Goal: Task Accomplishment & Management: Use online tool/utility

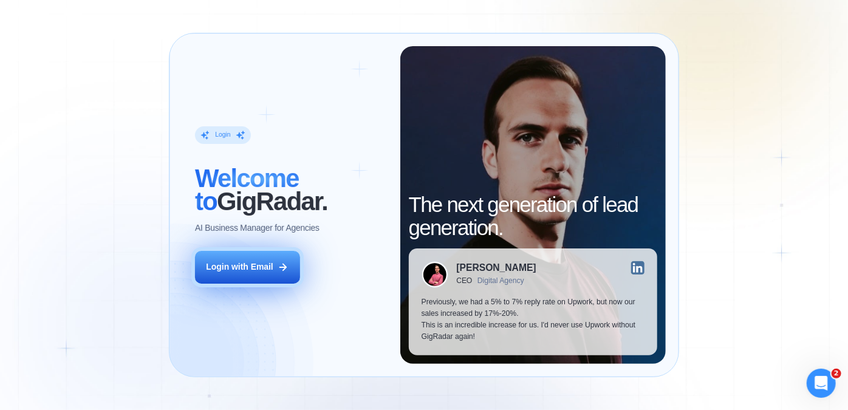
click at [259, 272] on div "Login with Email" at bounding box center [239, 267] width 67 height 12
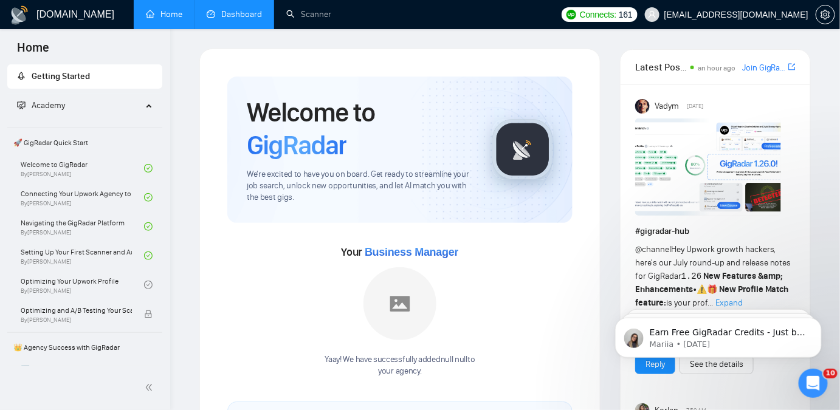
click at [207, 12] on link "Dashboard" at bounding box center [234, 14] width 55 height 10
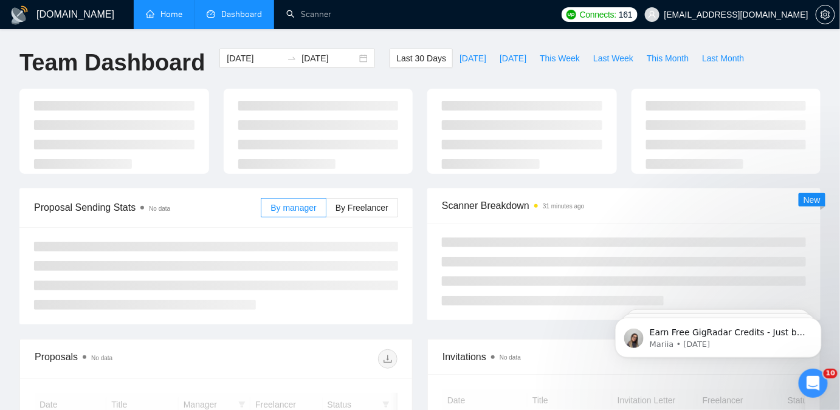
click at [163, 19] on link "Home" at bounding box center [164, 14] width 36 height 10
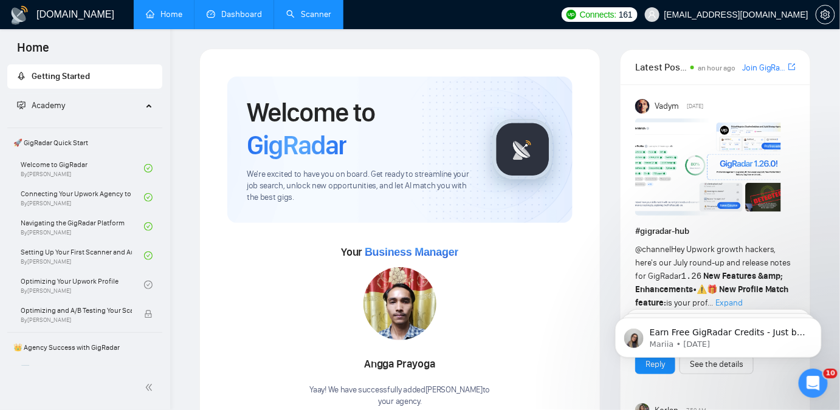
click at [323, 16] on link "Scanner" at bounding box center [308, 14] width 45 height 10
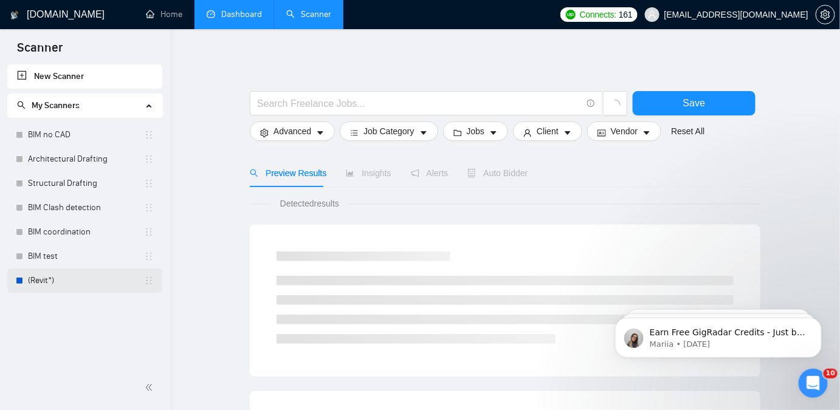
click at [52, 281] on link "(Revit*)" at bounding box center [86, 281] width 116 height 24
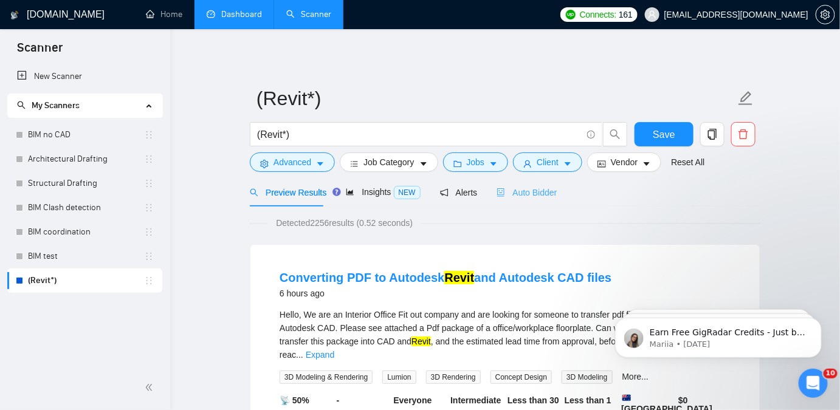
click at [510, 185] on div "Auto Bidder" at bounding box center [527, 192] width 60 height 29
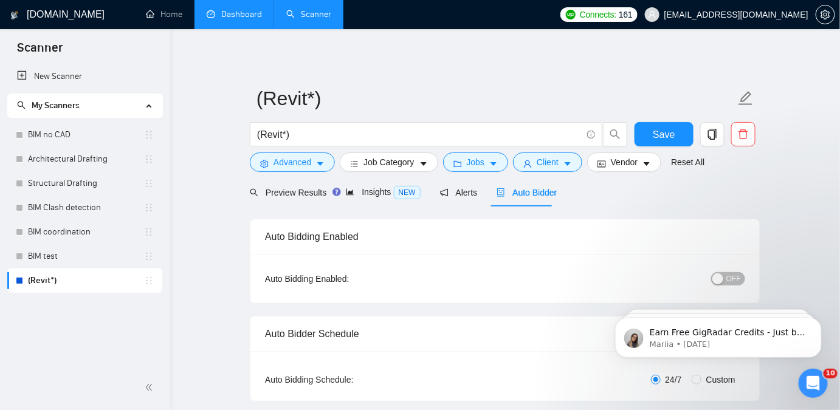
checkbox input "true"
click at [723, 297] on body "Earn Free GigRadar Credits - Just by Sharing Your Story! 💬 Want more credits fo…" at bounding box center [717, 334] width 233 height 75
click at [735, 281] on span "OFF" at bounding box center [733, 278] width 15 height 13
click at [657, 118] on form "(Revit*) (Revit*) Save Advanced Job Category Jobs Client Vendor Reset All" at bounding box center [505, 128] width 510 height 99
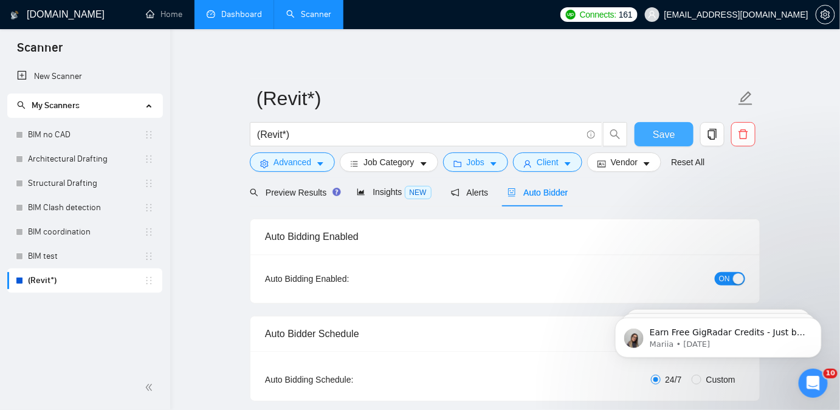
click at [656, 129] on span "Save" at bounding box center [664, 134] width 22 height 15
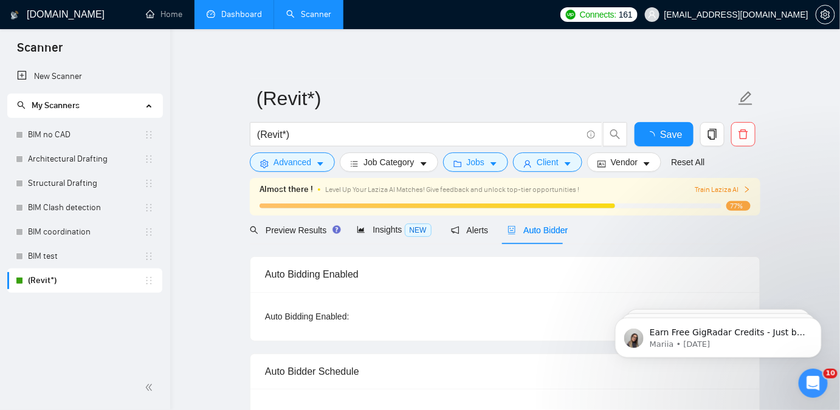
checkbox input "true"
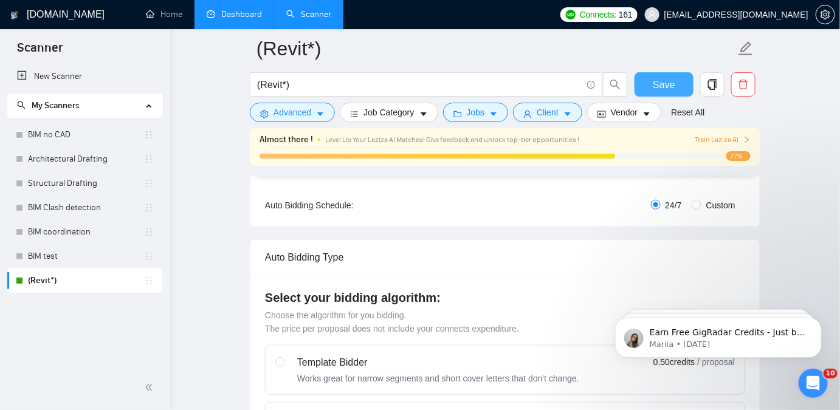
scroll to position [165, 0]
